Goal: Task Accomplishment & Management: Use online tool/utility

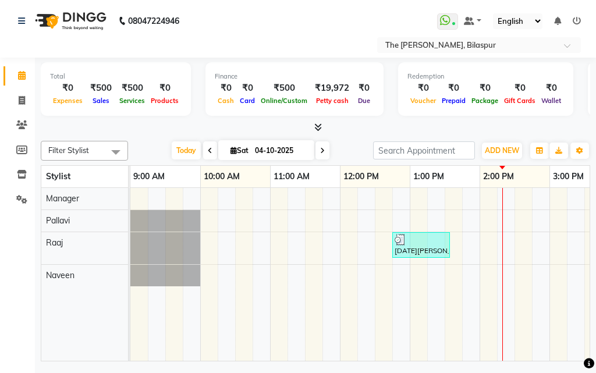
scroll to position [0, 112]
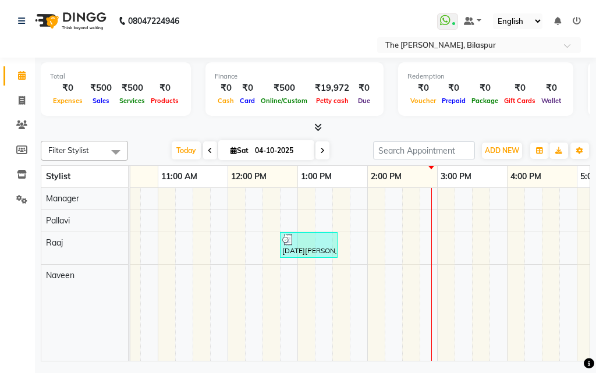
click at [205, 146] on span at bounding box center [210, 150] width 14 height 18
type input "03-10-2025"
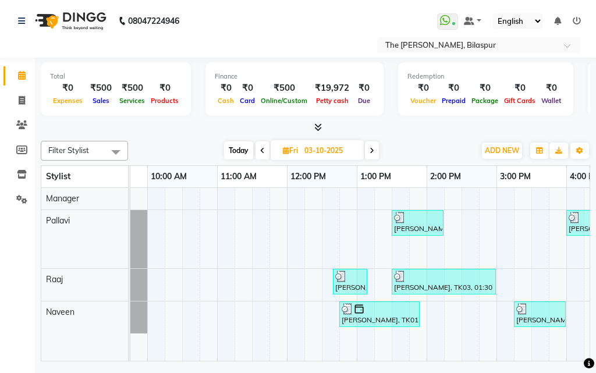
scroll to position [0, 0]
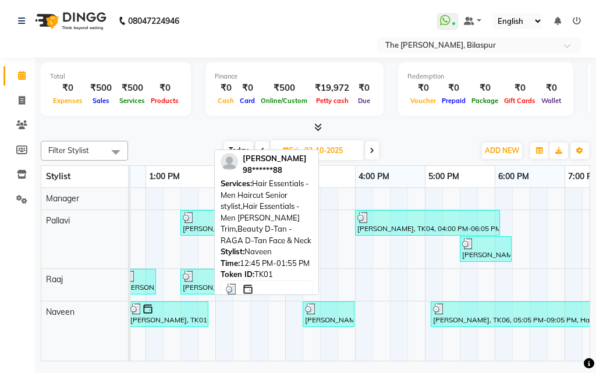
click at [183, 317] on div "[PERSON_NAME], TK01, 12:45 PM-01:55 PM, Hair Essentials - Men Haircut Senior st…" at bounding box center [168, 314] width 78 height 22
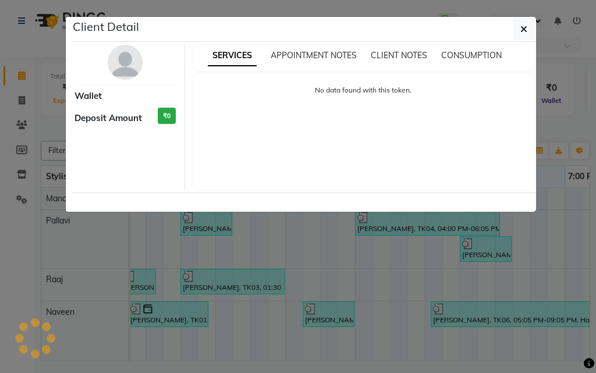
select select "3"
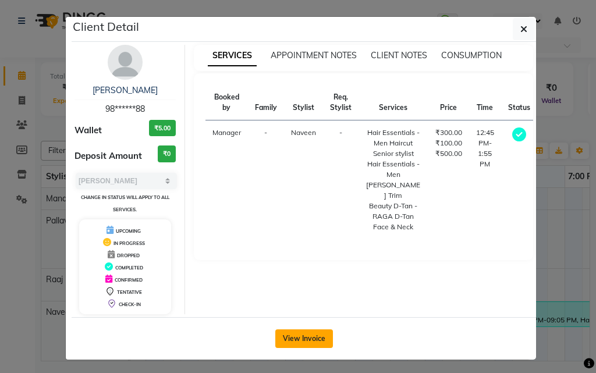
click at [325, 345] on button "View Invoice" at bounding box center [304, 338] width 58 height 19
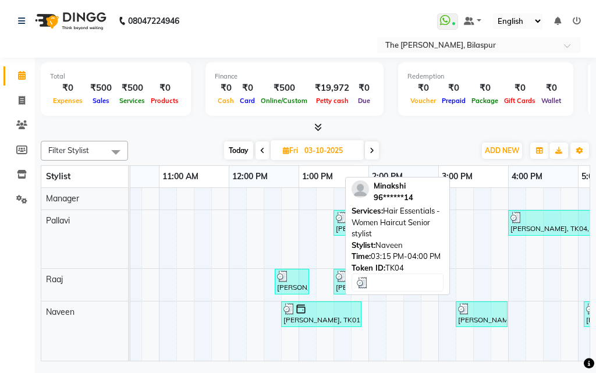
click at [474, 320] on div "[PERSON_NAME], TK04, 03:15 PM-04:00 PM, Hair Essentials - Women Haircut Senior …" at bounding box center [481, 314] width 49 height 22
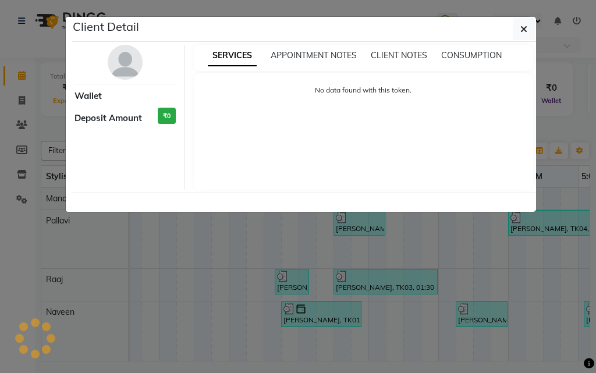
select select "3"
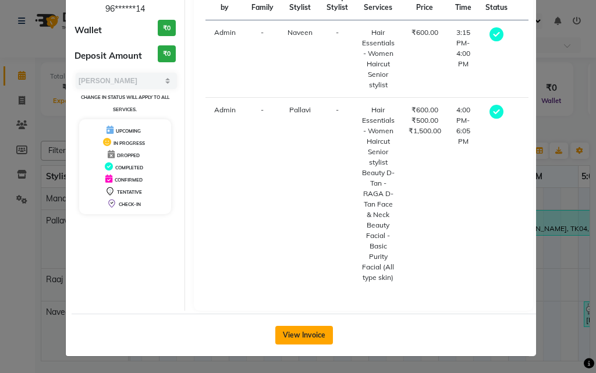
click at [322, 336] on button "View Invoice" at bounding box center [304, 335] width 58 height 19
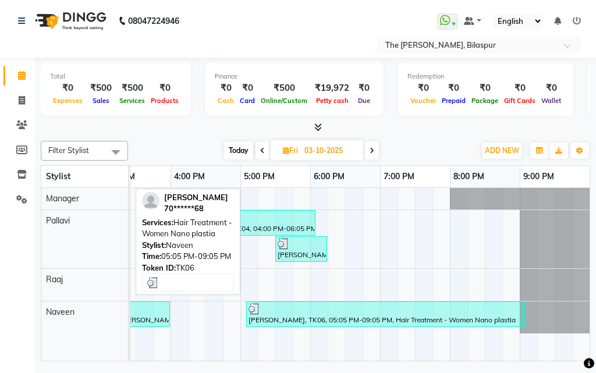
click at [384, 318] on div "[PERSON_NAME], TK06, 05:05 PM-09:05 PM, Hair Treatment - Women Nano plastia" at bounding box center [385, 314] width 276 height 22
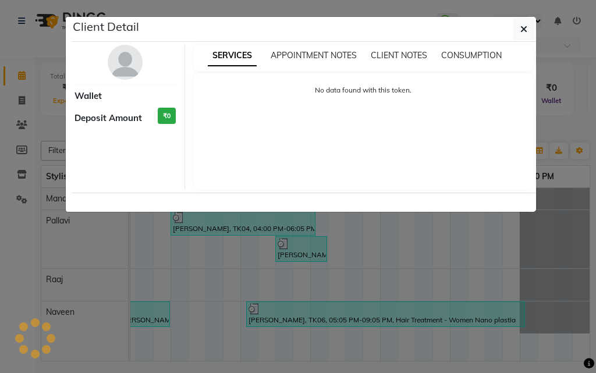
select select "3"
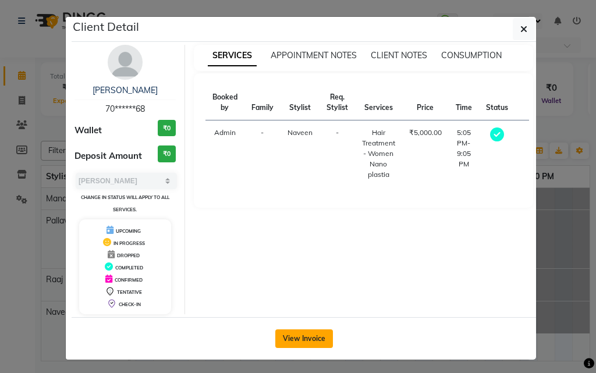
click at [303, 335] on button "View Invoice" at bounding box center [304, 338] width 58 height 19
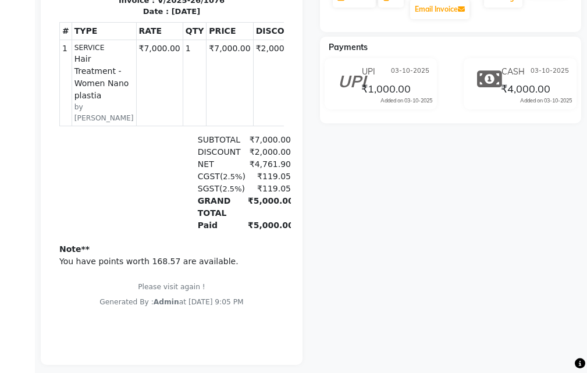
drag, startPoint x: 179, startPoint y: 135, endPoint x: 230, endPoint y: 138, distance: 51.3
click at [230, 131] on div "# TYPE NAME RATE QTY PRICE DISCOUNT AMOUNT 1" at bounding box center [171, 73] width 225 height 113
click at [253, 120] on td "₹2,000.00" at bounding box center [279, 83] width 53 height 86
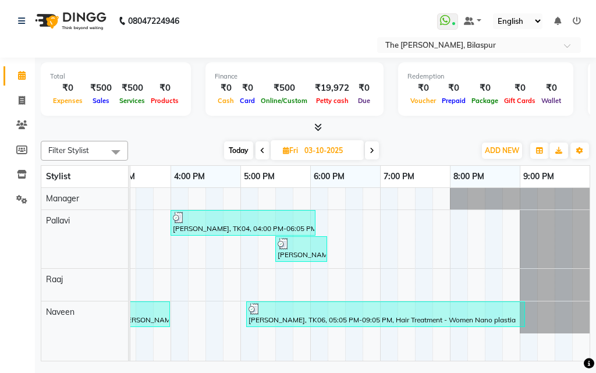
scroll to position [0, 387]
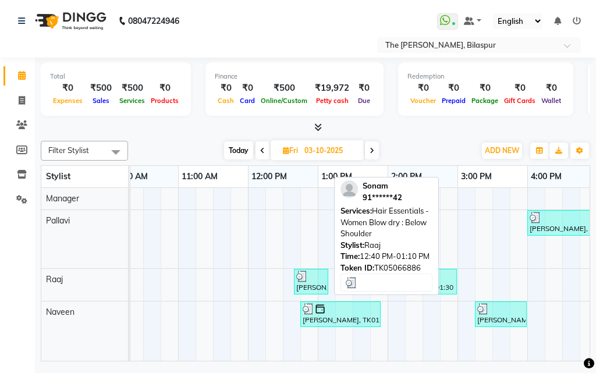
click at [307, 286] on div "[PERSON_NAME], TK5066886, 12:40 PM-01:10 PM, Hair Essentials - Women Blow dry :…" at bounding box center [311, 282] width 32 height 22
select select "3"
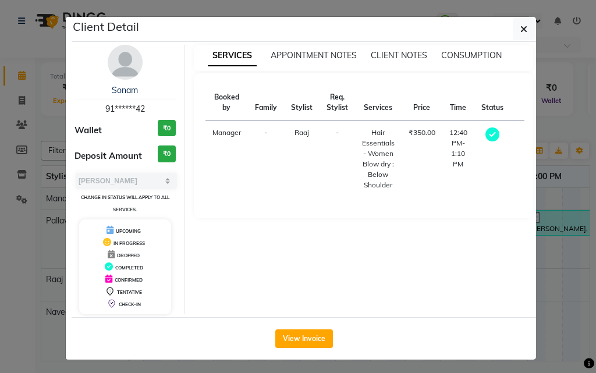
click at [301, 338] on button "View Invoice" at bounding box center [304, 338] width 58 height 19
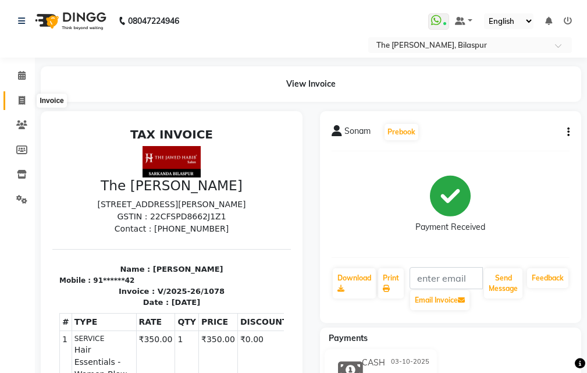
click at [20, 101] on icon at bounding box center [22, 100] width 6 height 9
select select "service"
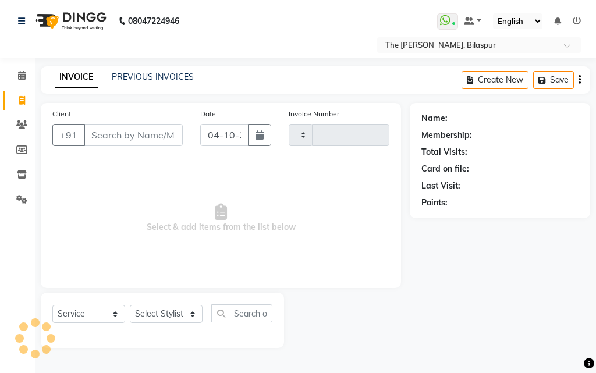
type input "1080"
select select "6473"
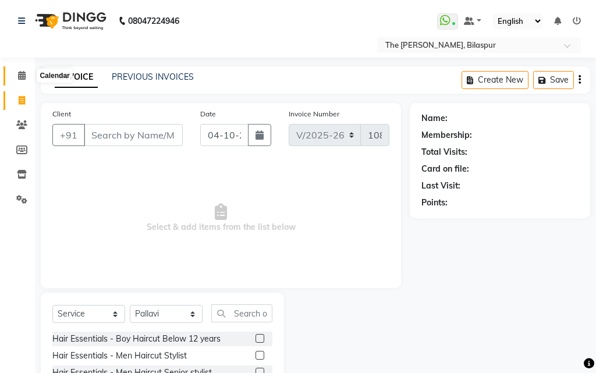
click at [23, 76] on icon at bounding box center [22, 75] width 8 height 9
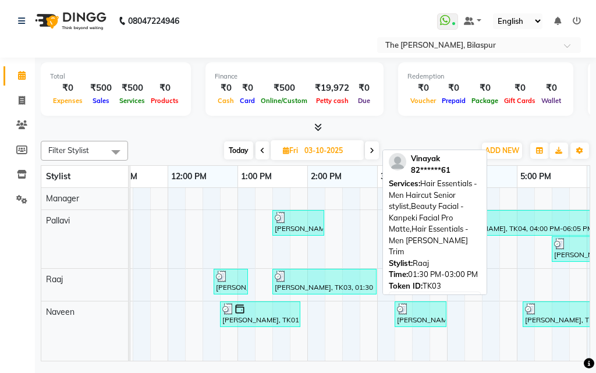
click at [322, 284] on div "[PERSON_NAME], TK03, 01:30 PM-03:00 PM, Hair Essentials - Men Haircut Senior st…" at bounding box center [325, 282] width 102 height 22
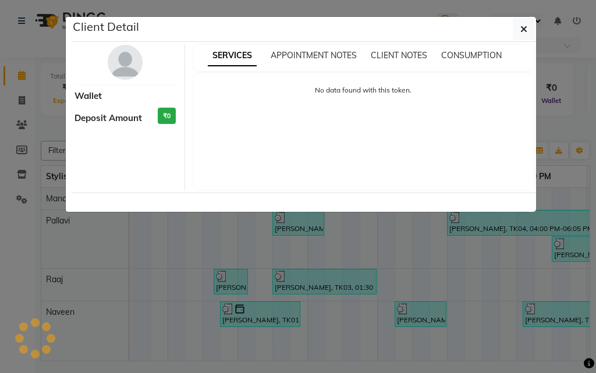
select select "3"
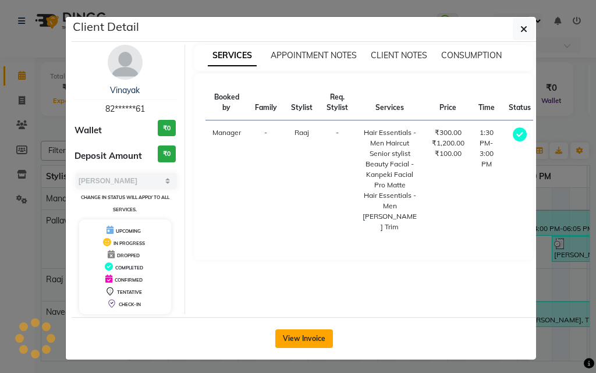
click at [313, 344] on button "View Invoice" at bounding box center [304, 338] width 58 height 19
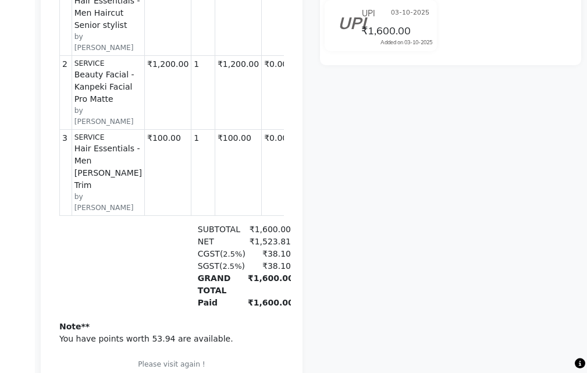
scroll to position [116, 0]
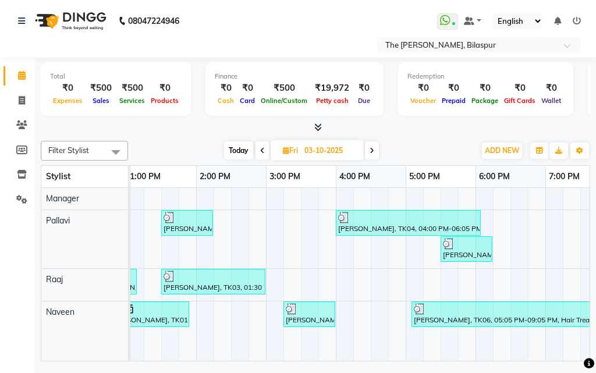
scroll to position [0, 215]
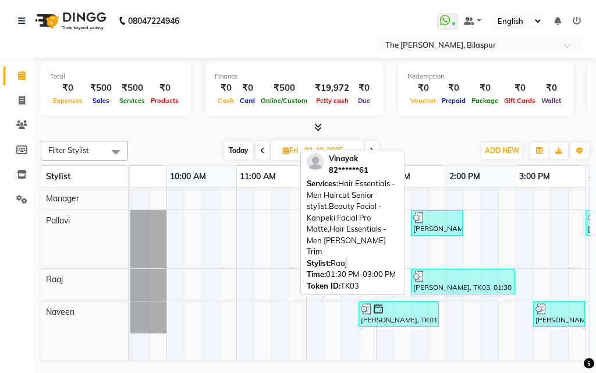
click at [438, 283] on div "[PERSON_NAME], TK03, 01:30 PM-03:00 PM, Hair Essentials - Men Haircut Senior st…" at bounding box center [463, 282] width 102 height 22
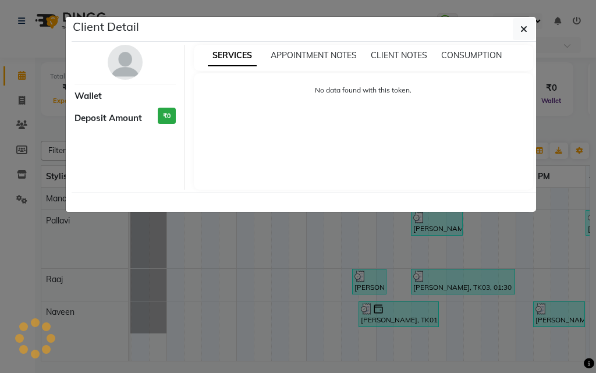
select select "3"
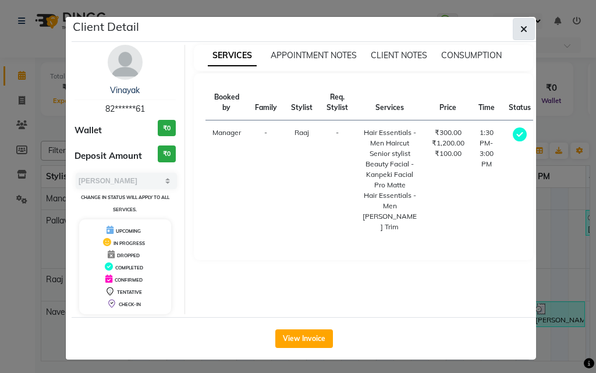
click at [523, 24] on button "button" at bounding box center [524, 29] width 22 height 22
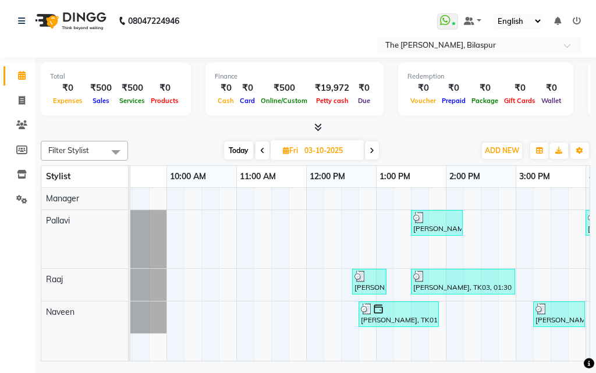
drag, startPoint x: 318, startPoint y: 352, endPoint x: 423, endPoint y: 345, distance: 104.4
click at [423, 345] on tr at bounding box center [551, 274] width 908 height 173
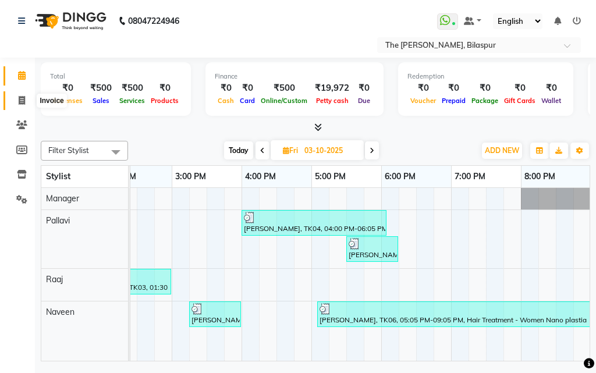
click at [20, 98] on icon at bounding box center [22, 100] width 6 height 9
select select "service"
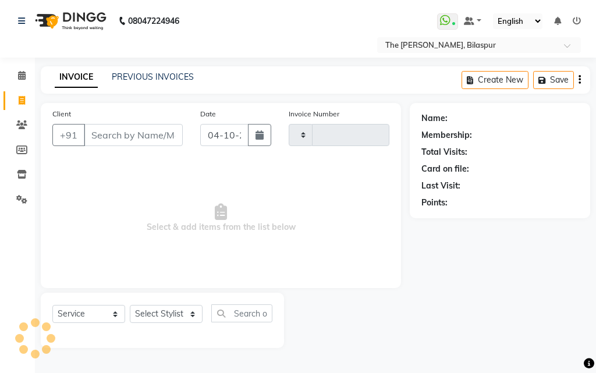
type input "1080"
select select "6473"
click at [26, 81] on span at bounding box center [22, 75] width 20 height 13
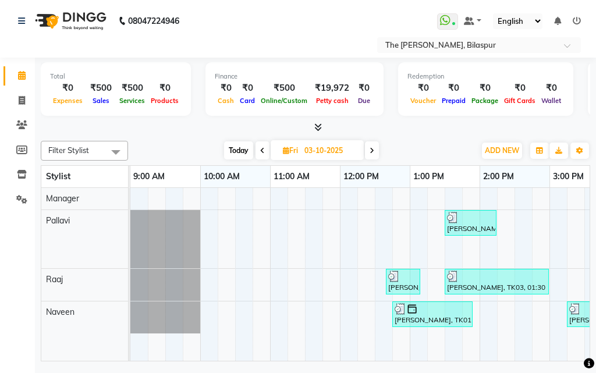
click at [379, 151] on span at bounding box center [372, 150] width 14 height 18
type input "04-10-2025"
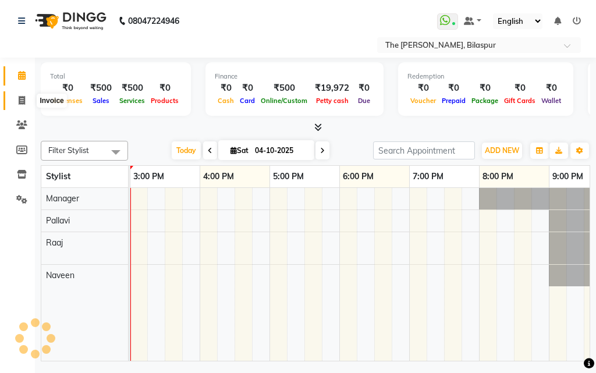
click at [24, 100] on icon at bounding box center [22, 100] width 6 height 9
select select "6473"
select select "service"
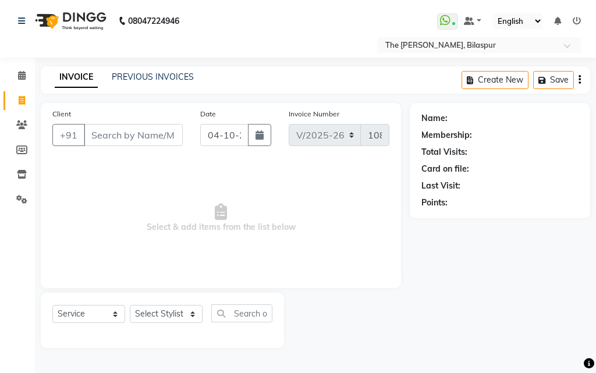
select select "63556"
